Goal: Task Accomplishment & Management: Manage account settings

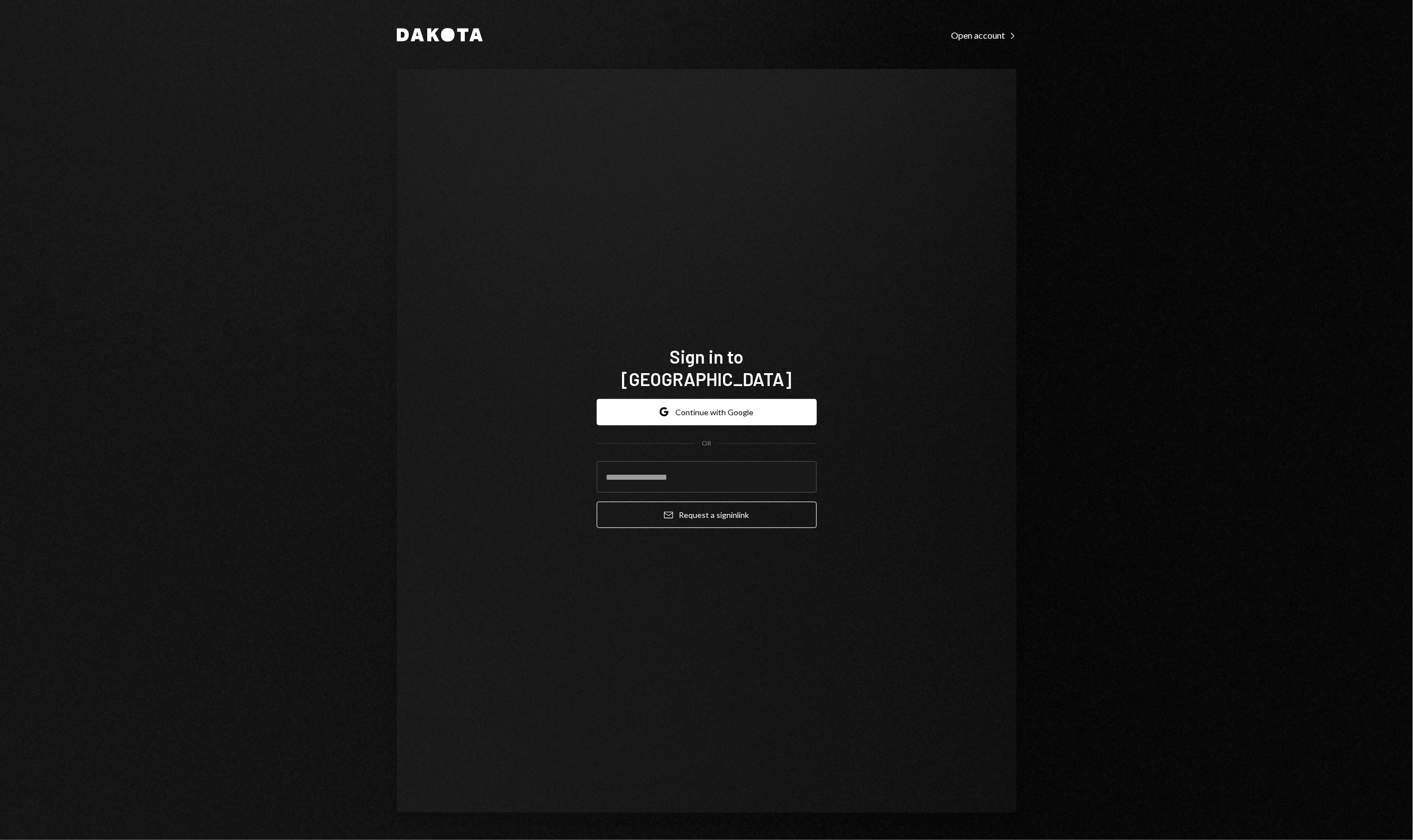
click at [800, 447] on form "Google Continue with Google OR Email Request a sign in link" at bounding box center [706, 464] width 220 height 130
click at [783, 461] on input "email" at bounding box center [706, 477] width 220 height 31
click at [906, 420] on div "Sign in to Dakota Google Continue with Google OR ** Email Request a sign in link" at bounding box center [706, 441] width 620 height 744
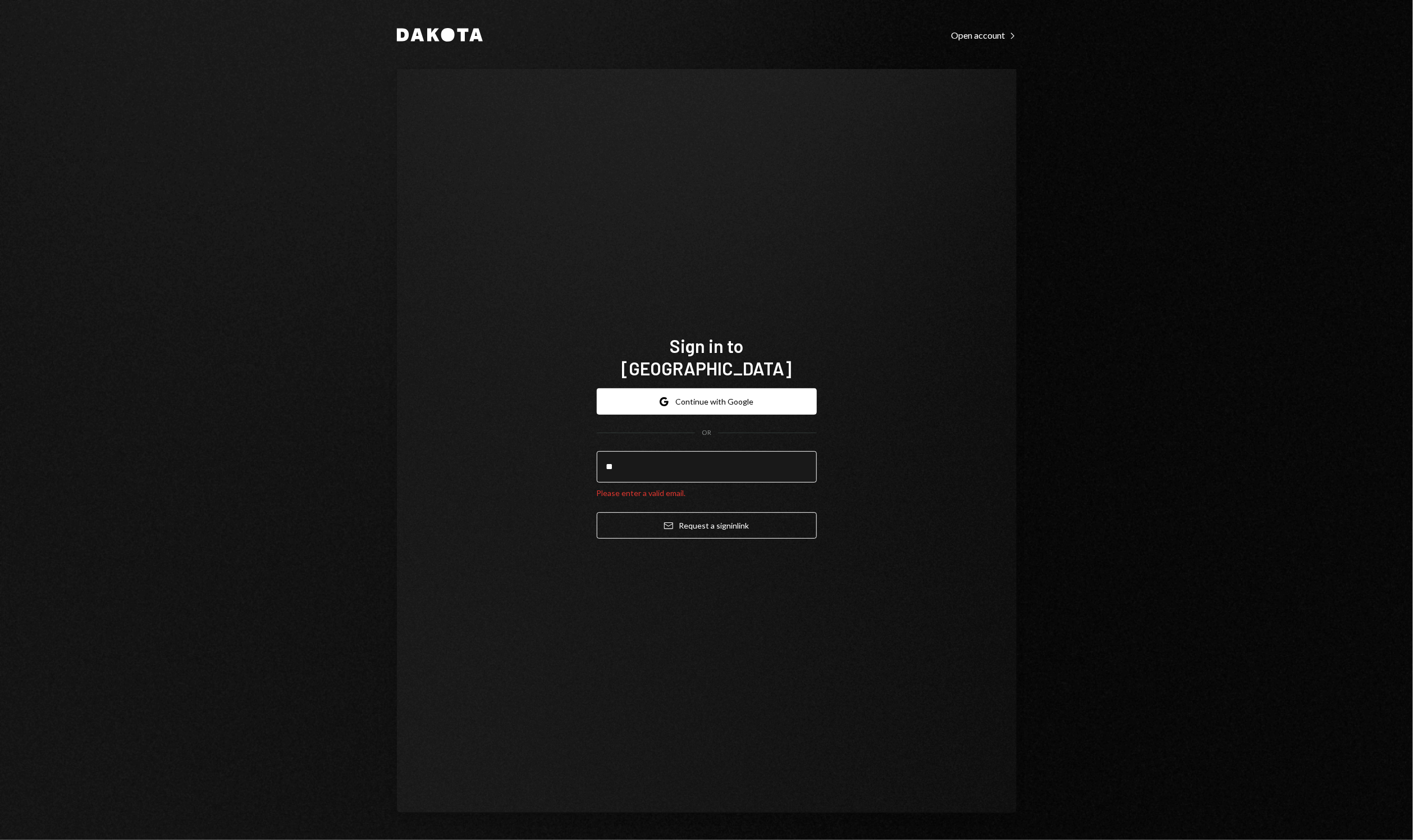
click at [720, 456] on input "**" at bounding box center [706, 467] width 220 height 31
type input "**********"
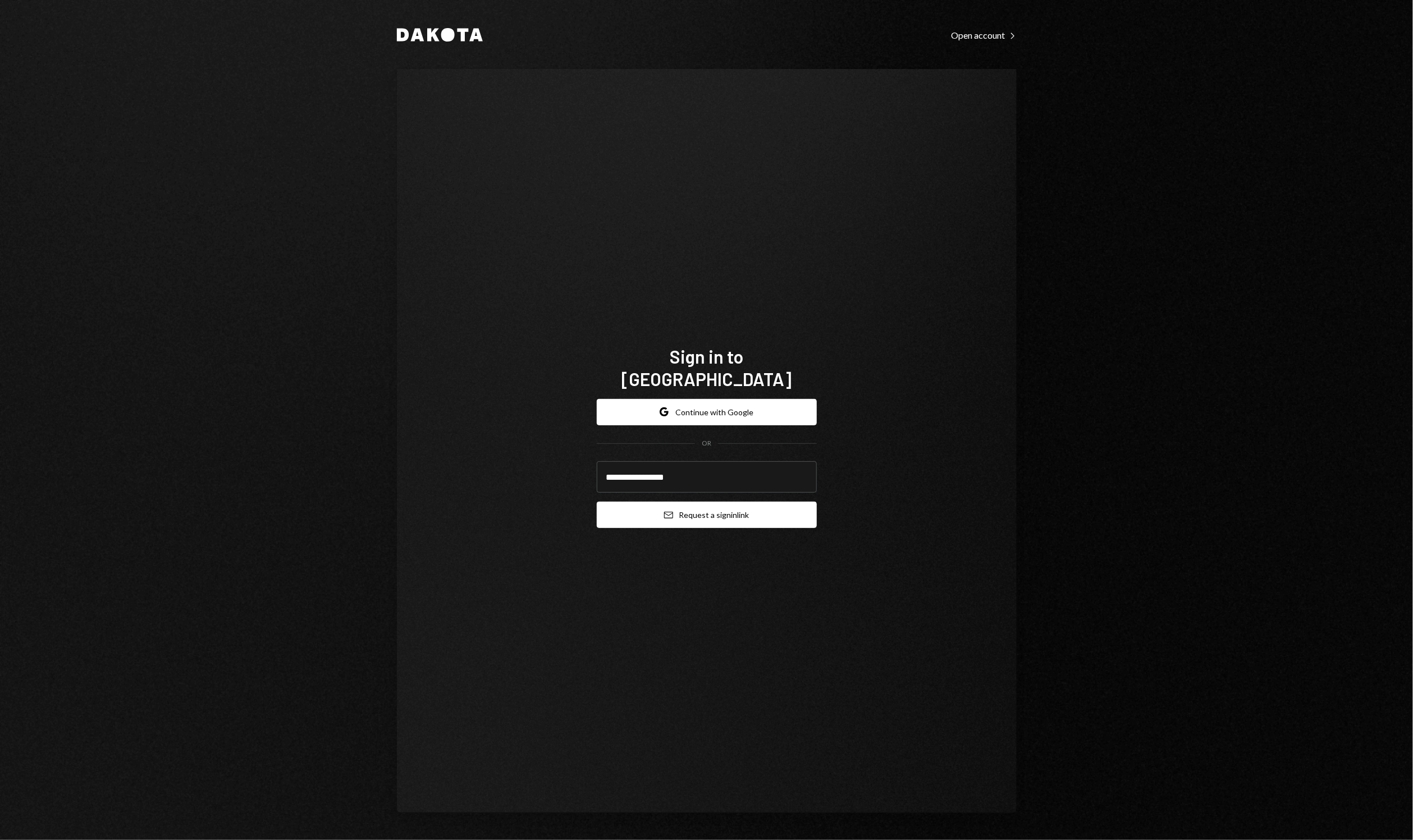
click at [724, 505] on button "Email Request a sign in link" at bounding box center [706, 514] width 220 height 26
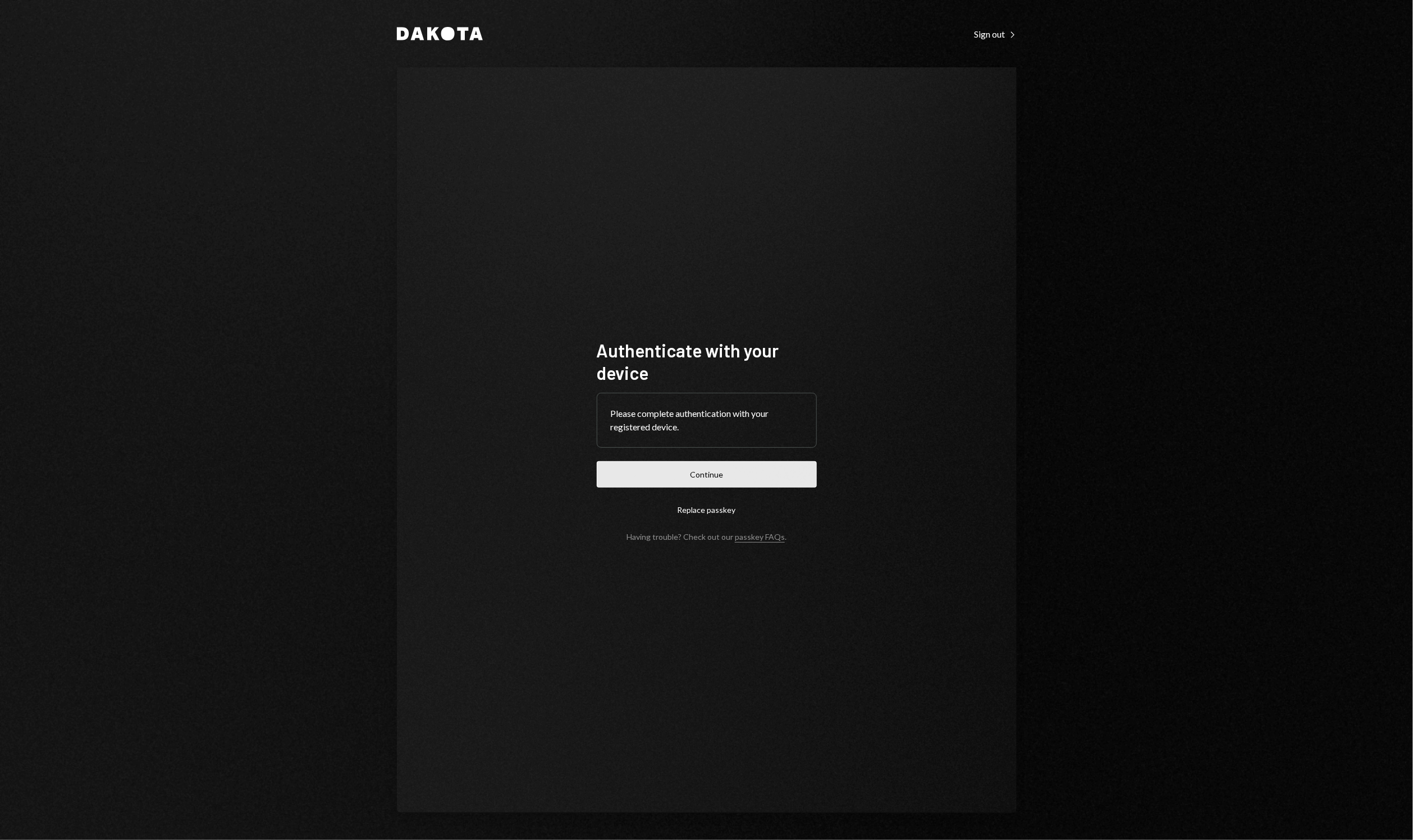
click at [769, 478] on button "Continue" at bounding box center [706, 474] width 220 height 26
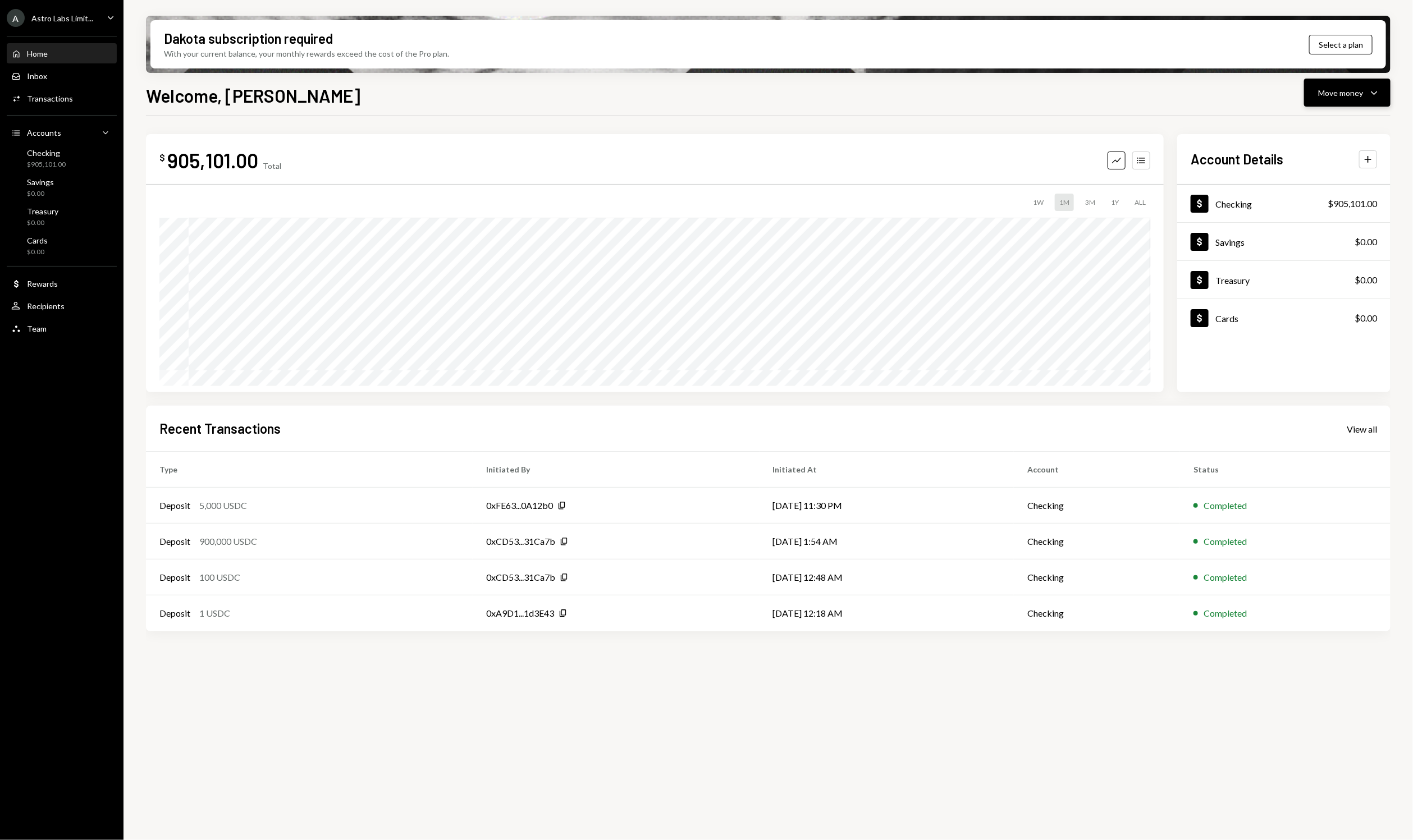
click at [1370, 87] on icon "Caret Down" at bounding box center [1374, 92] width 13 height 13
click at [1316, 124] on div "Send" at bounding box center [1338, 126] width 82 height 12
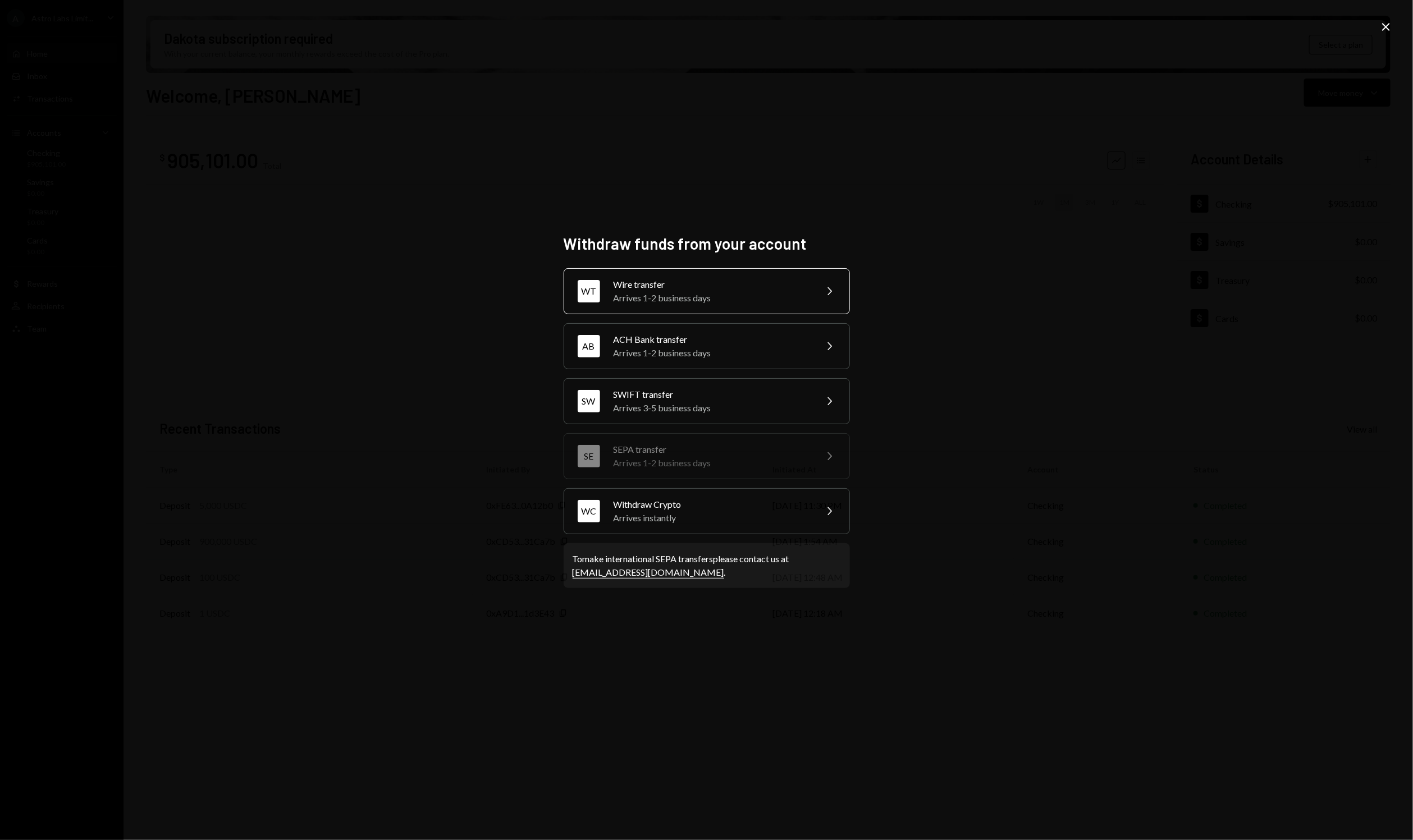
click at [804, 288] on div "Wire transfer" at bounding box center [711, 284] width 195 height 13
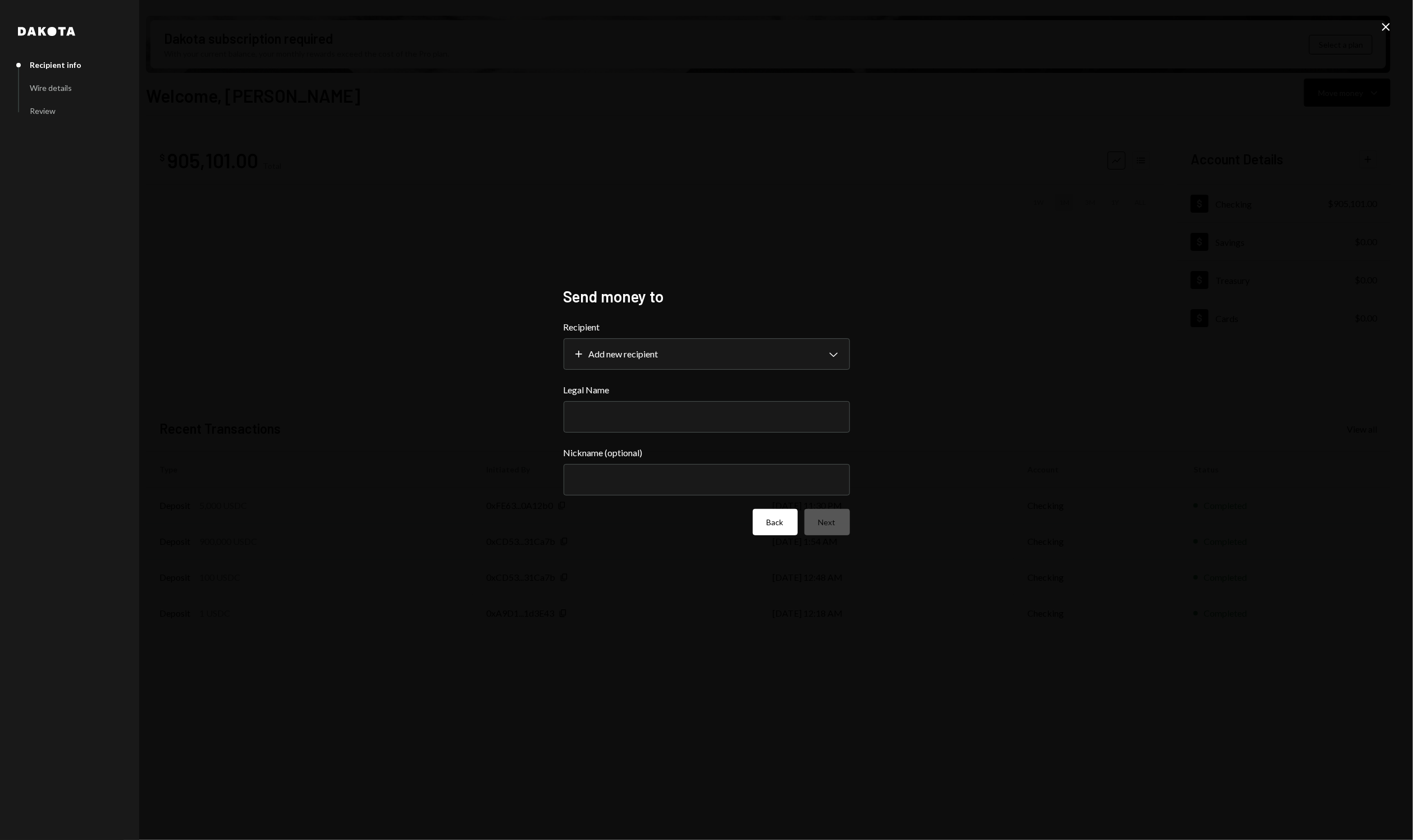
click at [762, 529] on button "Back" at bounding box center [775, 521] width 45 height 26
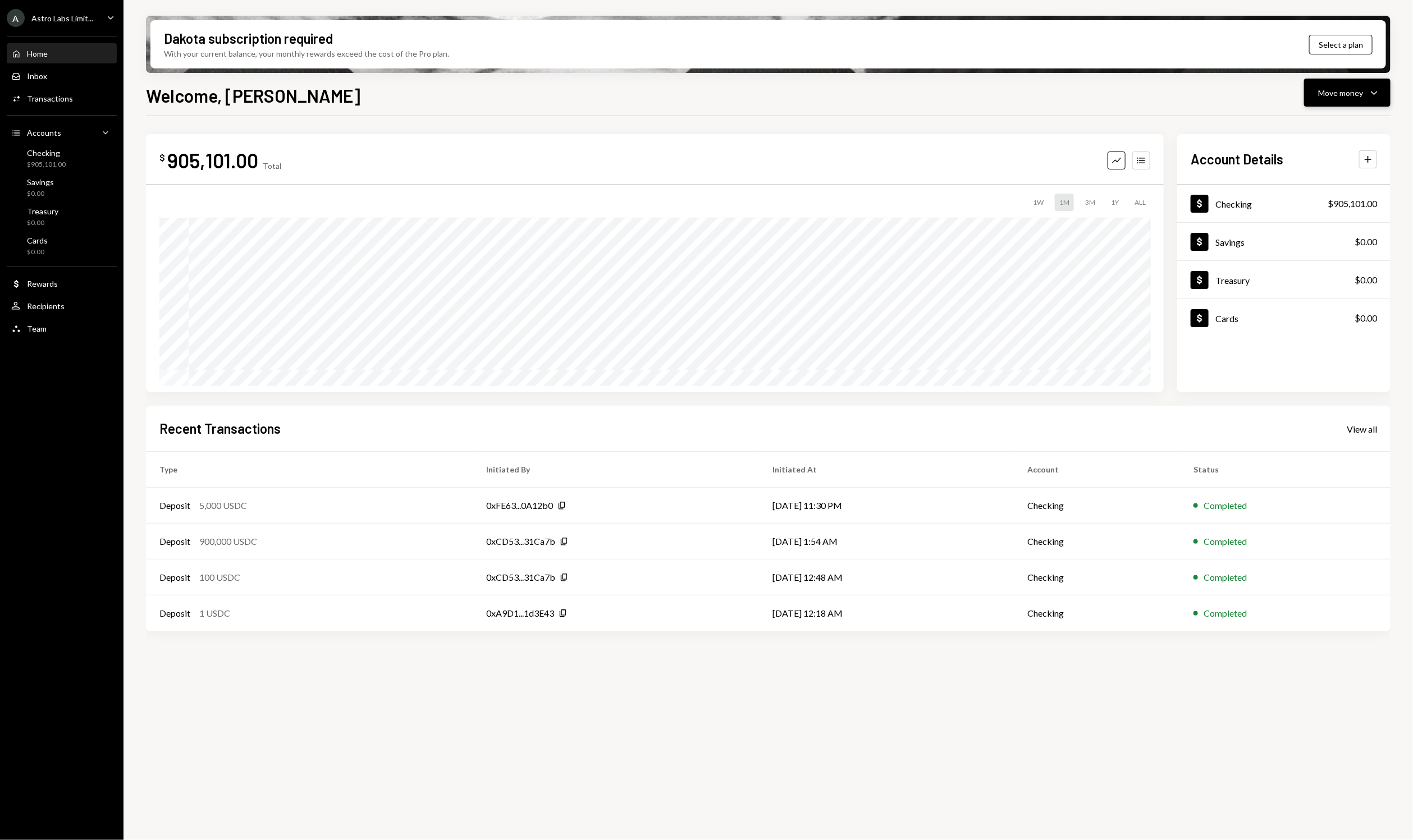
click at [1382, 90] on button "Move money Caret Down" at bounding box center [1348, 93] width 87 height 28
click at [1314, 130] on div "Send" at bounding box center [1338, 126] width 82 height 12
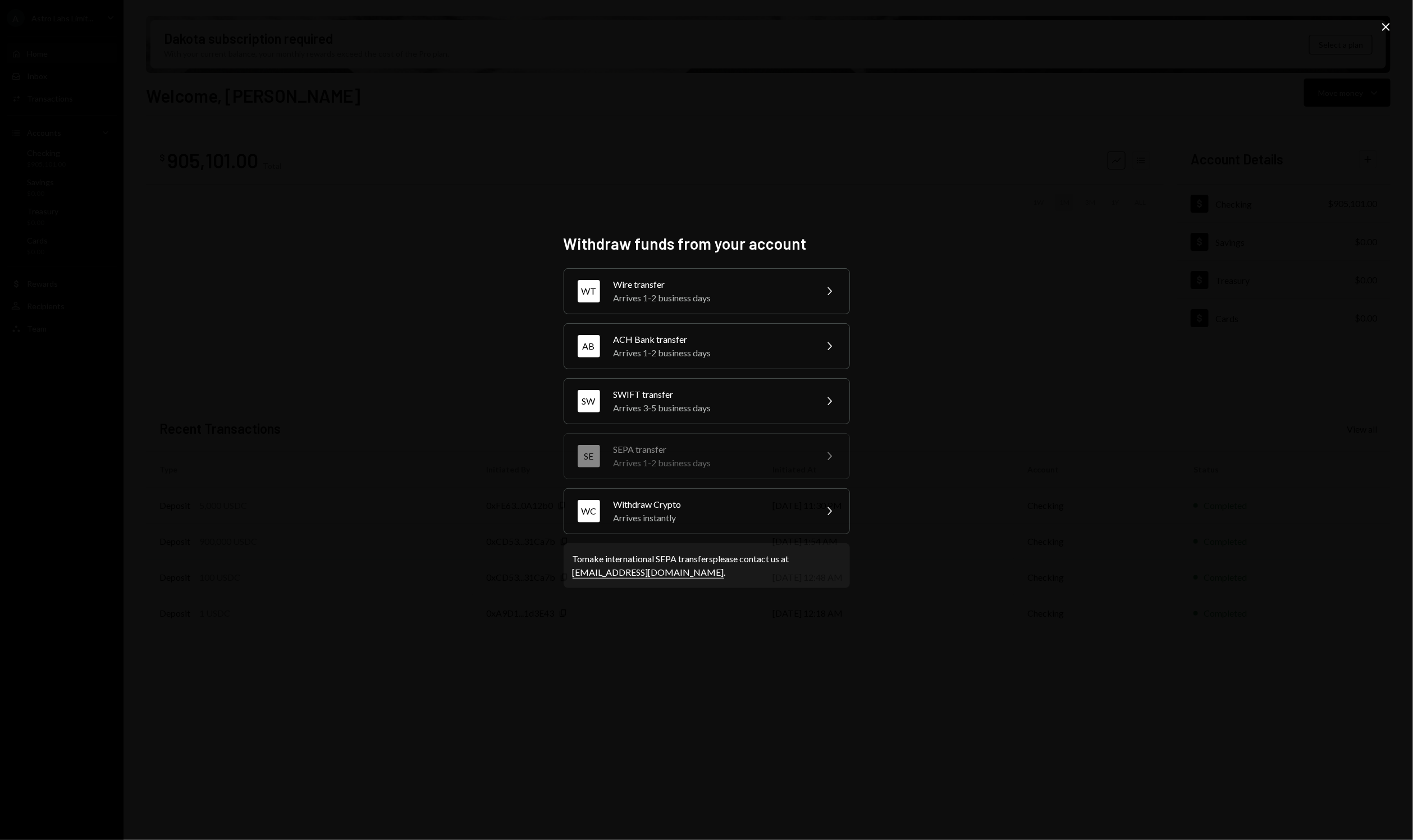
click at [700, 448] on div "SEPA transfer" at bounding box center [711, 449] width 195 height 13
click at [1387, 25] on icon at bounding box center [1386, 27] width 8 height 8
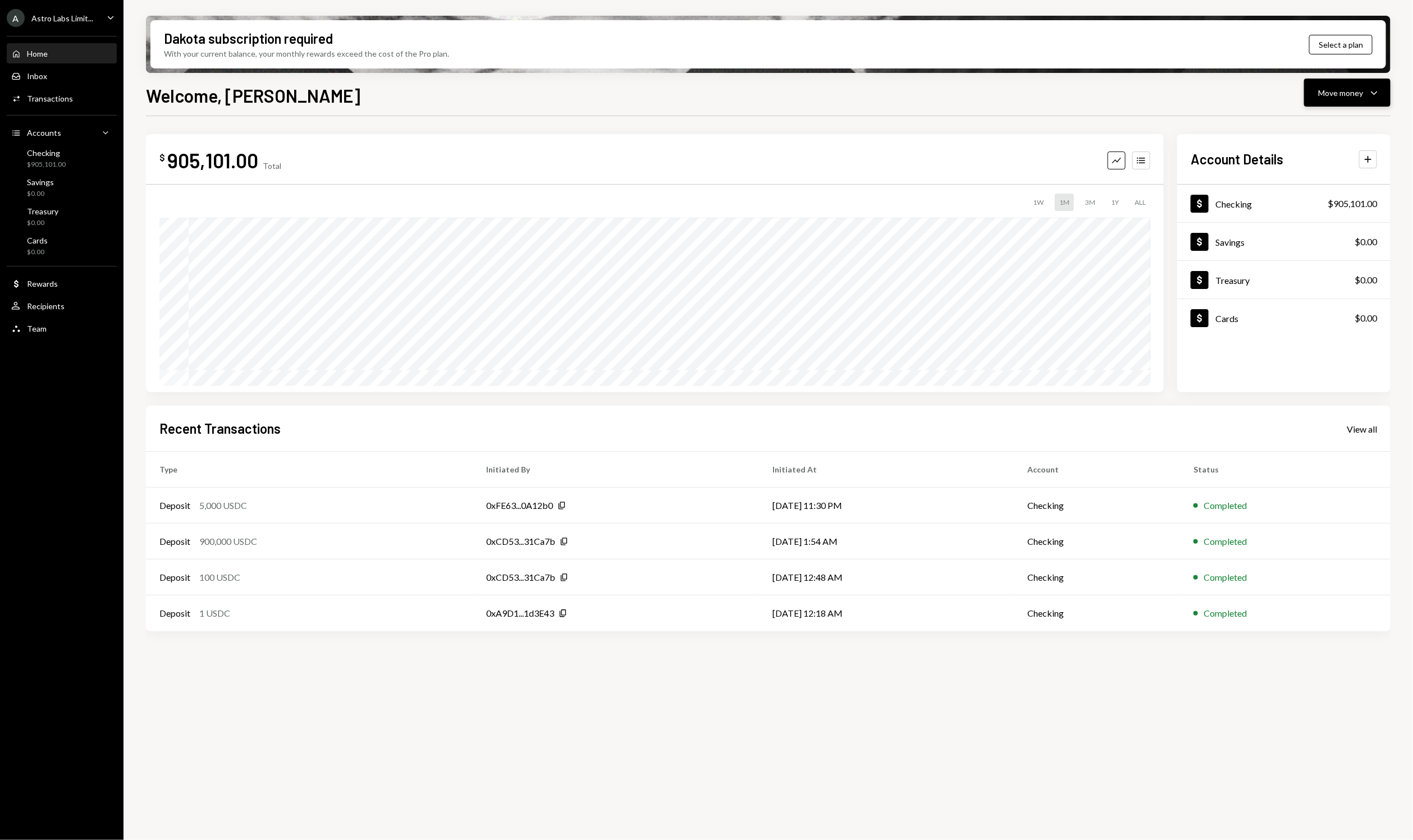
click at [1375, 95] on icon "Caret Down" at bounding box center [1374, 92] width 13 height 13
click at [1150, 110] on div "Welcome, [PERSON_NAME] Move money Caret Down $ 905,101.00 Total Graph Accounts …" at bounding box center [768, 494] width 1244 height 824
click at [1373, 93] on icon "button" at bounding box center [1374, 93] width 6 height 3
click at [1114, 98] on div "Welcome, [PERSON_NAME] Move money Caret Down" at bounding box center [768, 94] width 1244 height 24
click at [1375, 92] on icon "Caret Down" at bounding box center [1374, 92] width 13 height 13
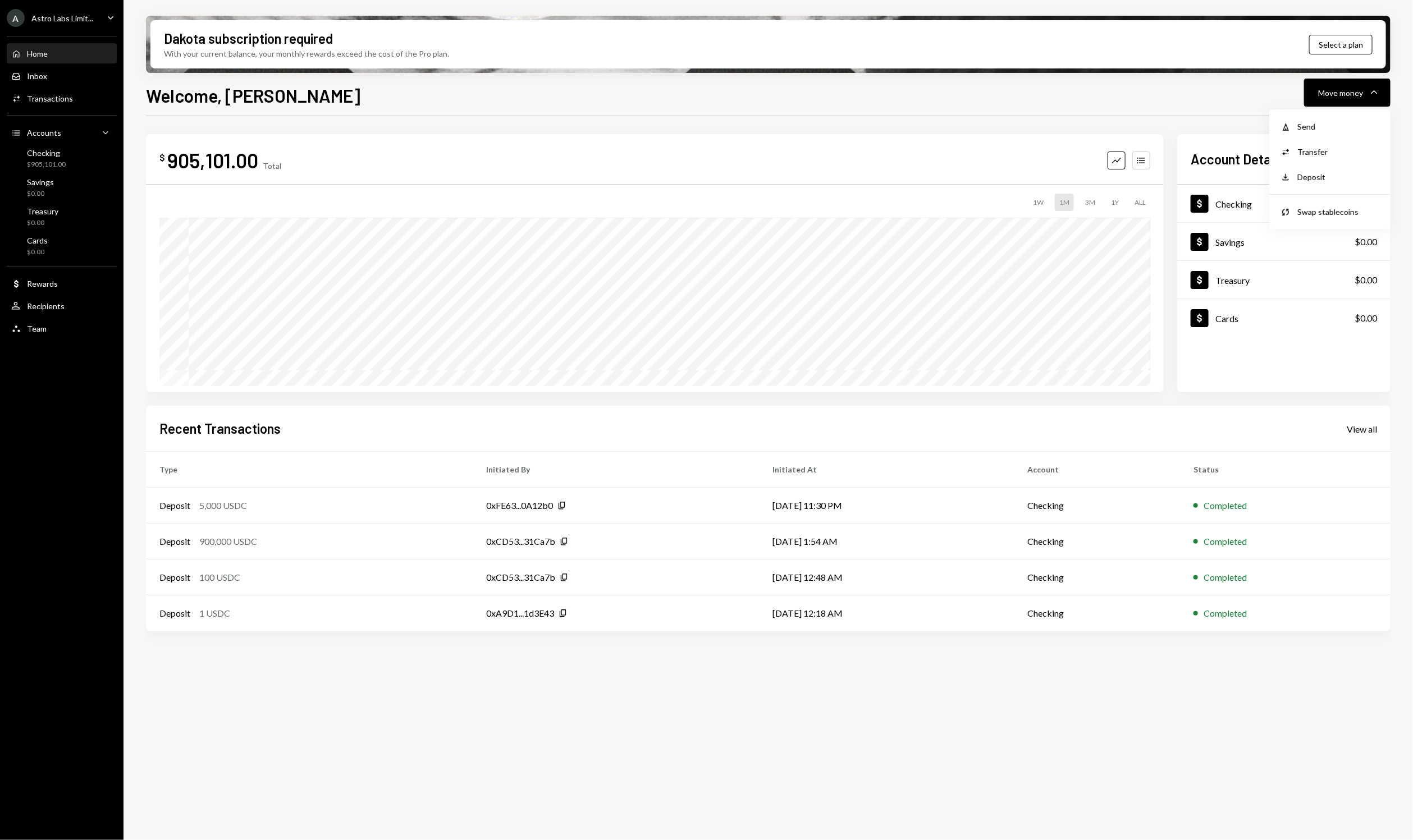
click at [1184, 98] on div "Welcome, [PERSON_NAME] Move money Caret Down" at bounding box center [768, 94] width 1244 height 24
click at [1381, 96] on button "Move money Caret Down" at bounding box center [1348, 93] width 87 height 28
click at [1330, 128] on div "Send" at bounding box center [1338, 126] width 82 height 12
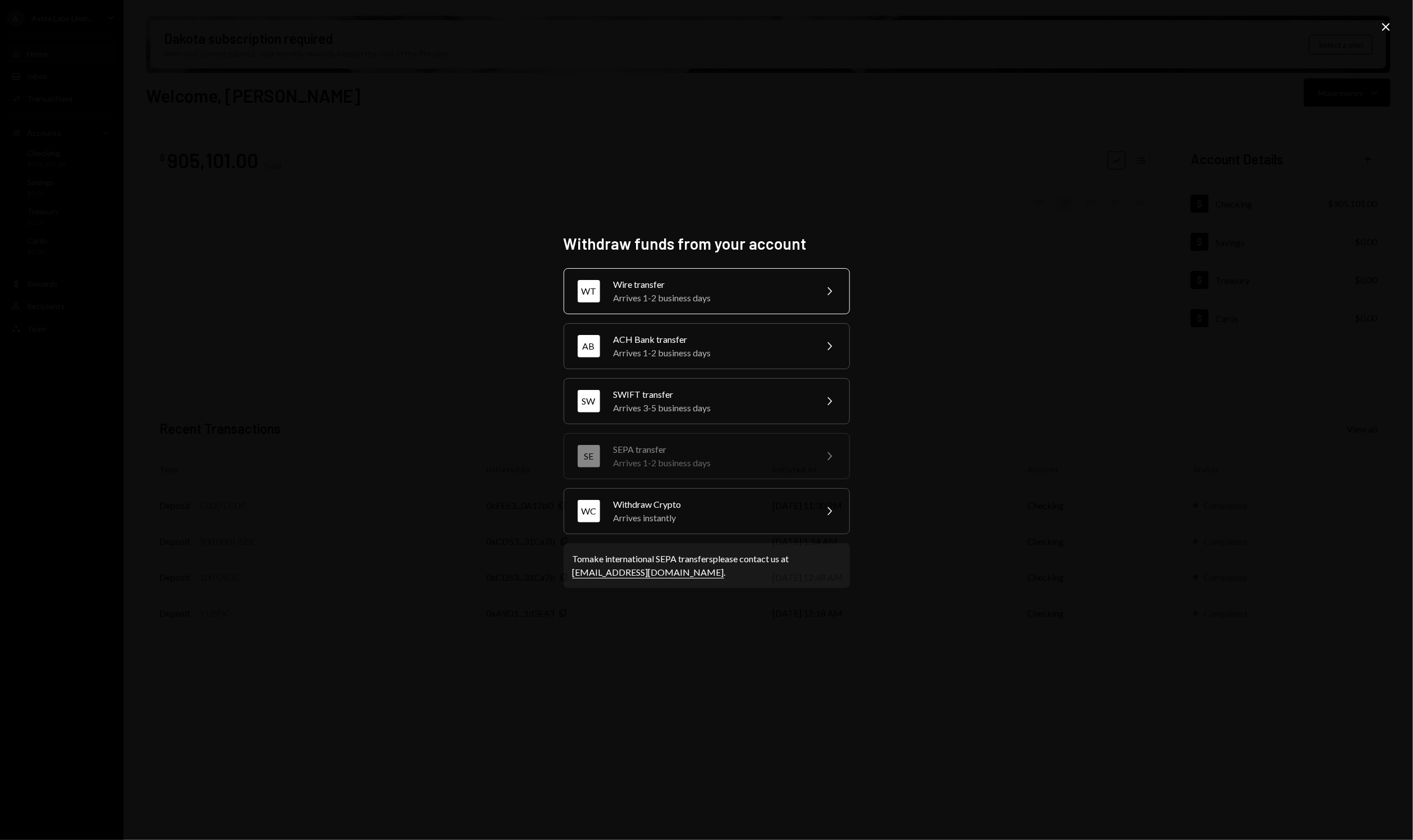
click at [772, 296] on div "Arrives 1-2 business days" at bounding box center [711, 298] width 195 height 13
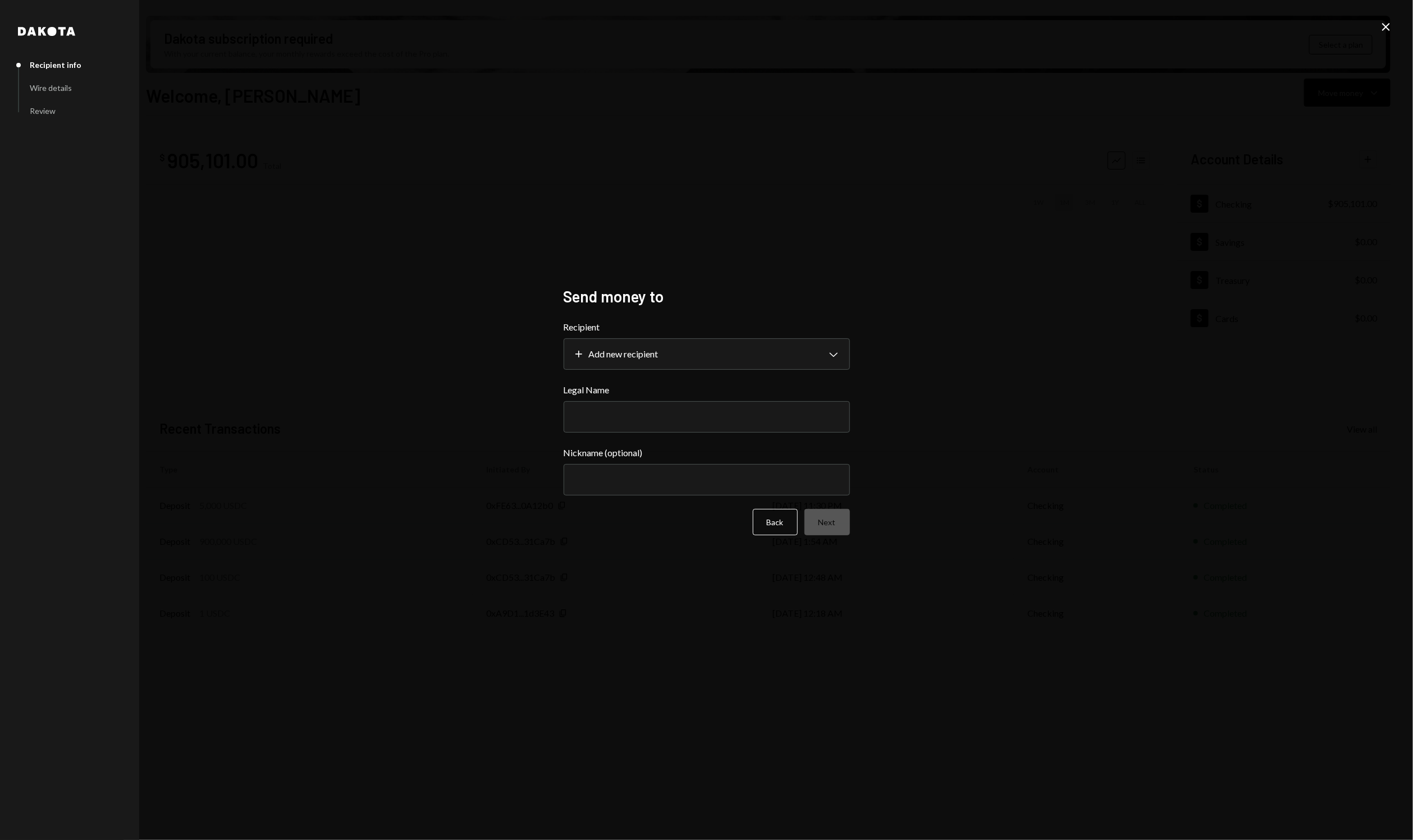
click at [1383, 26] on icon "Close" at bounding box center [1385, 27] width 13 height 13
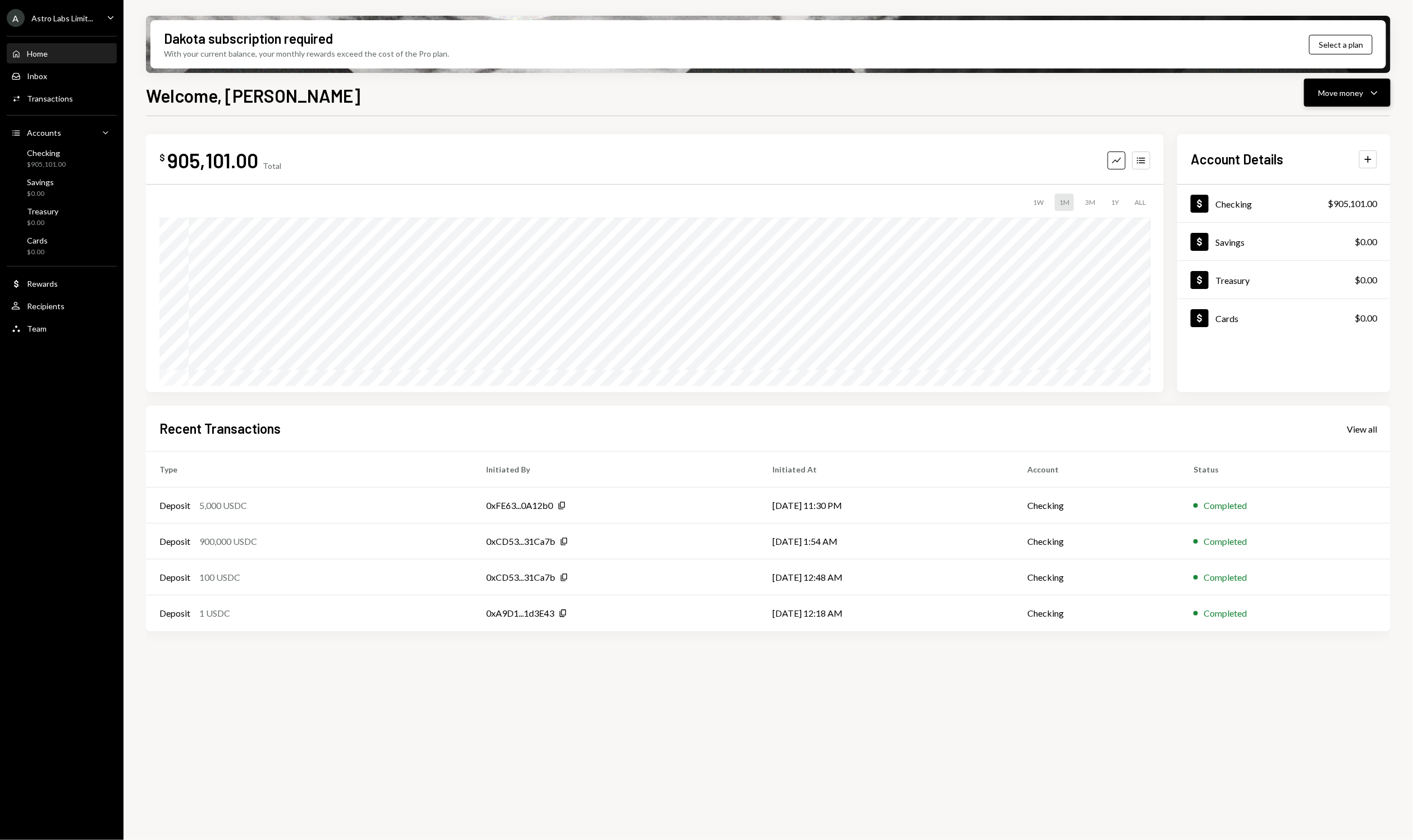
click at [1361, 87] on div "Move money Caret Down" at bounding box center [1348, 92] width 58 height 13
click at [1312, 131] on div "Send" at bounding box center [1338, 126] width 82 height 12
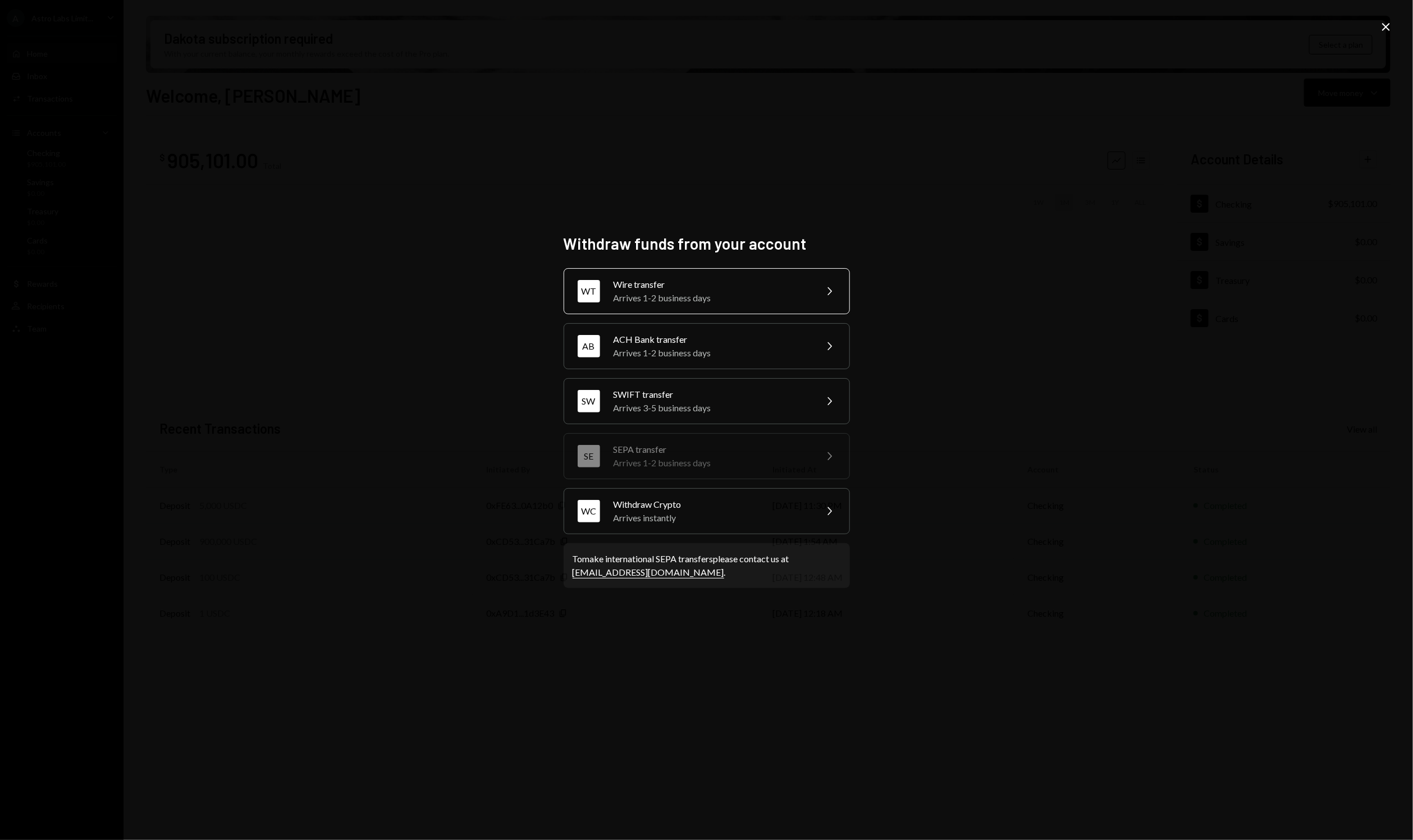
click at [834, 283] on div "WT Wire transfer Arrives 1-2 business days Chevron Right" at bounding box center [707, 291] width 287 height 46
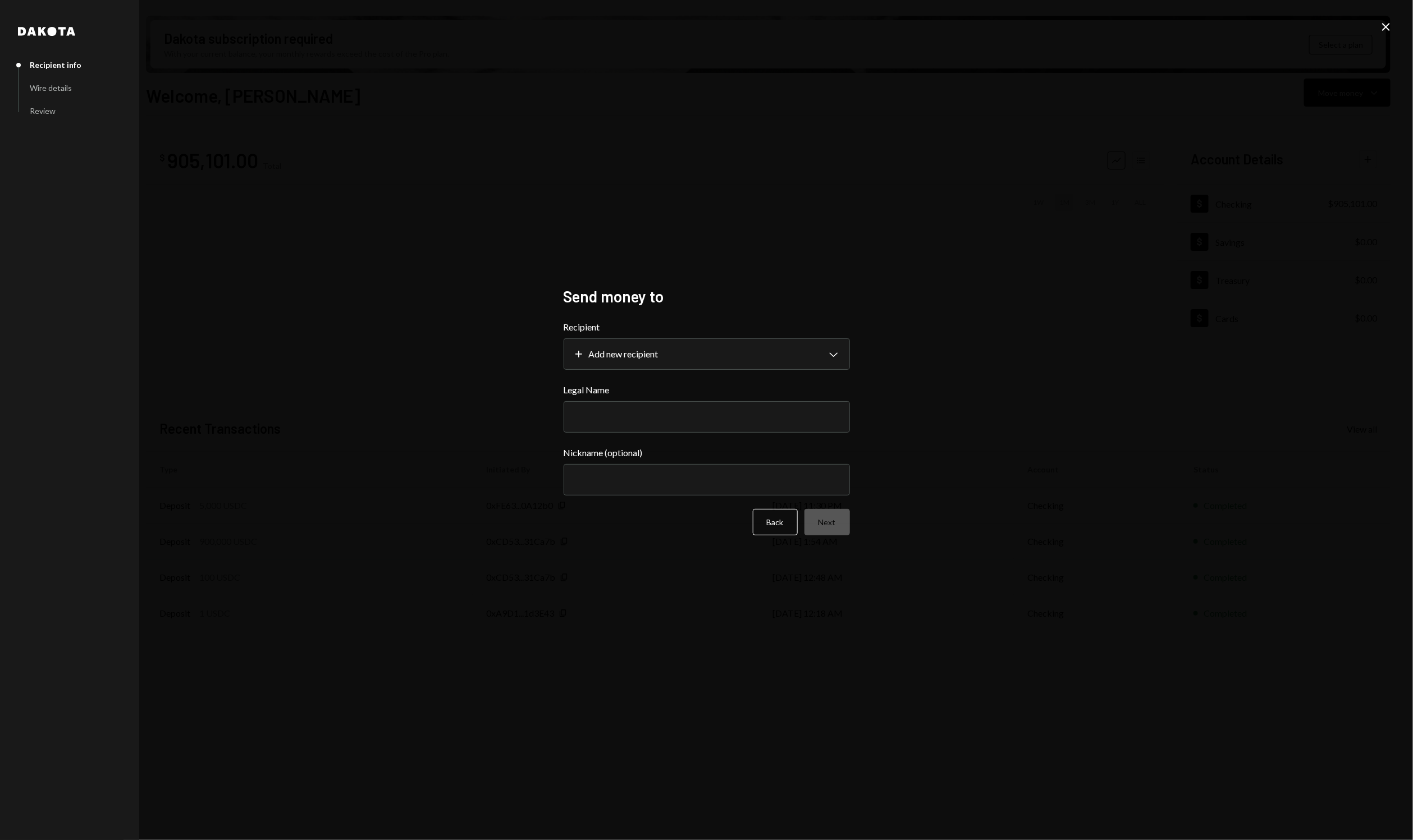
click at [1385, 38] on div "**********" at bounding box center [706, 420] width 1413 height 840
click at [1393, 24] on div "**********" at bounding box center [706, 420] width 1413 height 840
click at [1385, 26] on icon "Close" at bounding box center [1385, 27] width 13 height 13
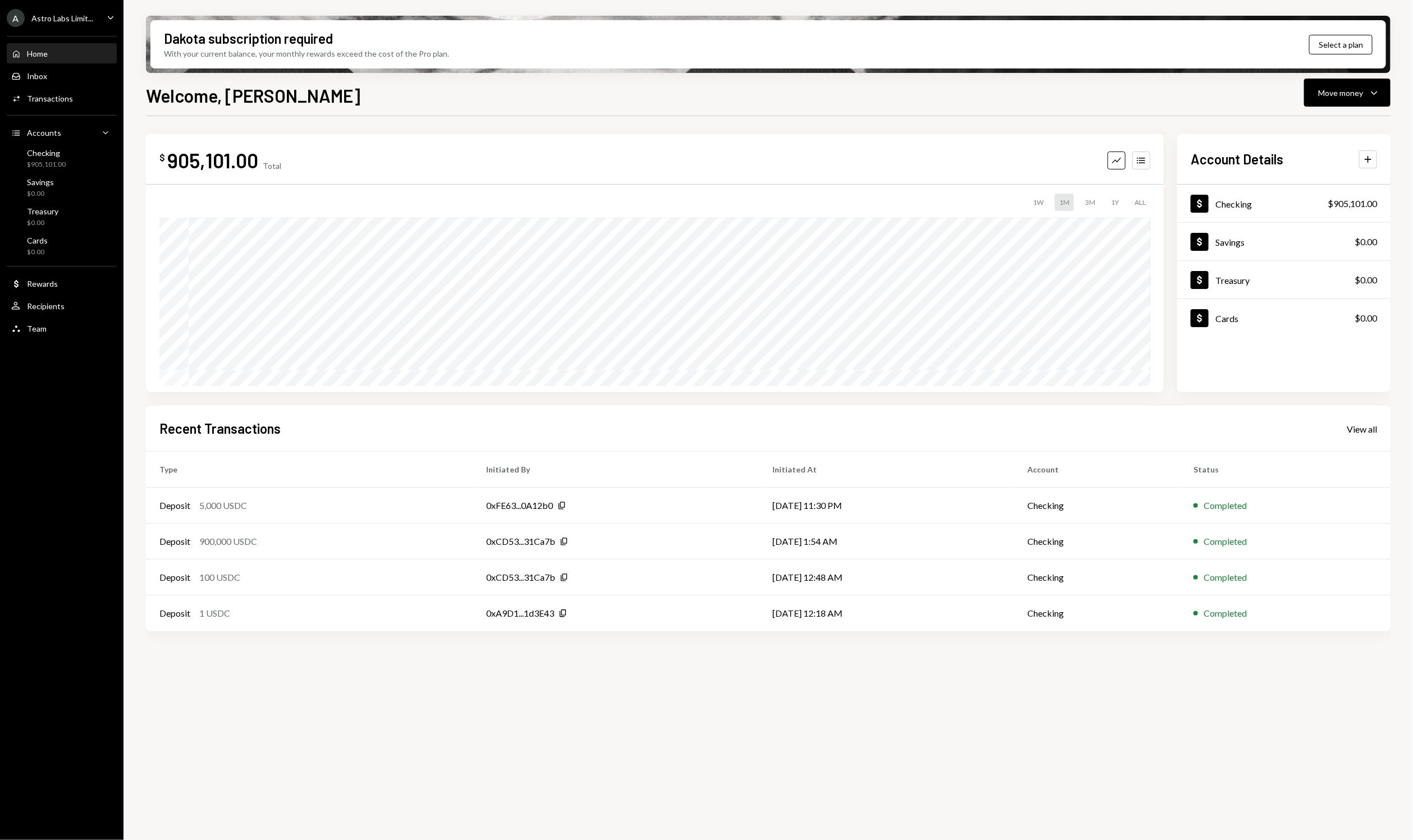
click at [93, 14] on div "A Astro Labs Limit... Caret Down" at bounding box center [61, 17] width 124 height 18
click at [117, 174] on div "Sign out" at bounding box center [79, 174] width 121 height 9
